Goal: Book appointment/travel/reservation

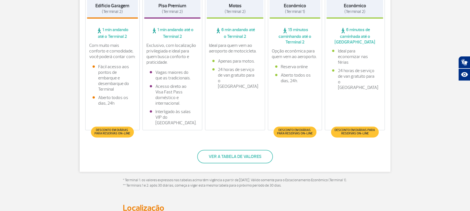
scroll to position [164, 0]
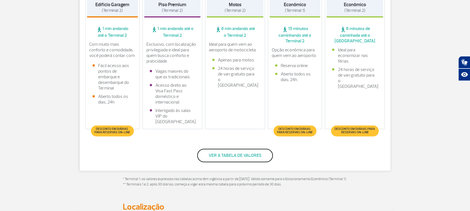
click at [219, 154] on button "Ver a tabela de valores" at bounding box center [235, 155] width 76 height 13
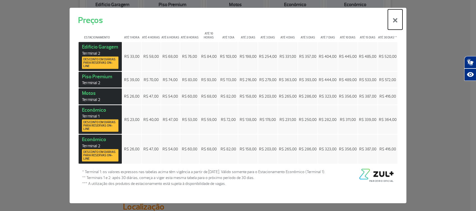
click at [394, 21] on button "×" at bounding box center [395, 20] width 15 height 20
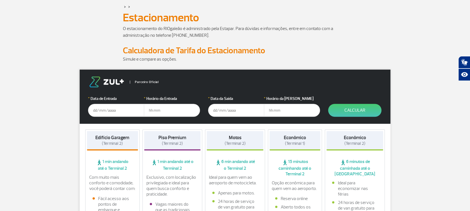
scroll to position [33, 0]
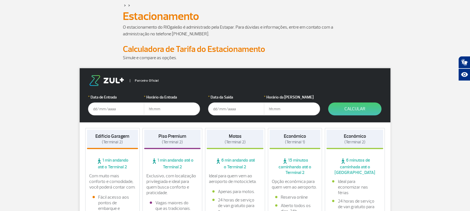
click at [127, 111] on input "text" at bounding box center [116, 108] width 56 height 13
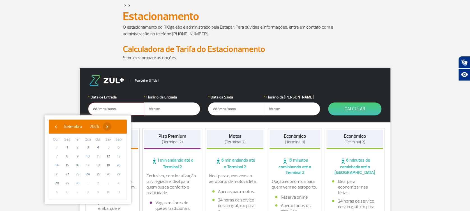
click at [111, 125] on span "›" at bounding box center [107, 126] width 8 height 8
click at [86, 159] on span "8" at bounding box center [87, 156] width 9 height 9
type input "[DATE]"
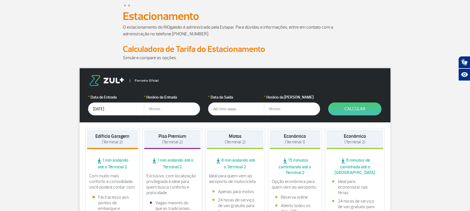
click at [157, 111] on input "text" at bounding box center [172, 108] width 56 height 13
type input "07:00"
click at [224, 108] on input "text" at bounding box center [236, 108] width 56 height 13
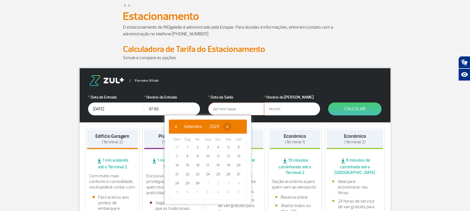
click at [231, 125] on span "›" at bounding box center [227, 126] width 8 height 8
click at [216, 174] on span "23" at bounding box center [218, 174] width 9 height 9
type input "[DATE]"
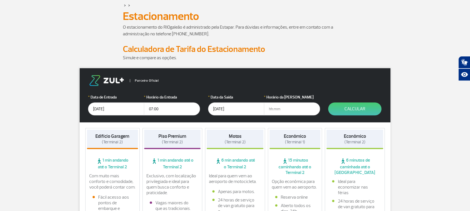
click at [286, 111] on input "text" at bounding box center [292, 108] width 56 height 13
type input "07:00"
click at [352, 107] on button "Calcular" at bounding box center [354, 108] width 53 height 13
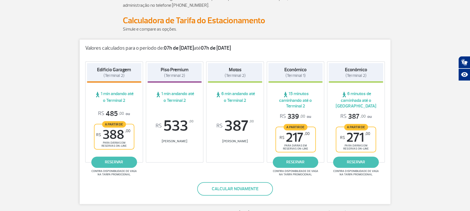
scroll to position [63, 0]
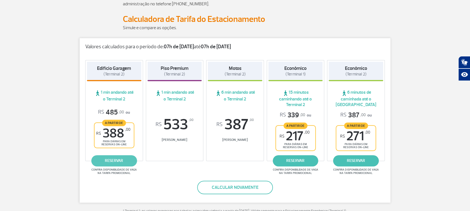
click at [117, 157] on link "reservar" at bounding box center [114, 160] width 46 height 11
